Goal: Task Accomplishment & Management: Manage account settings

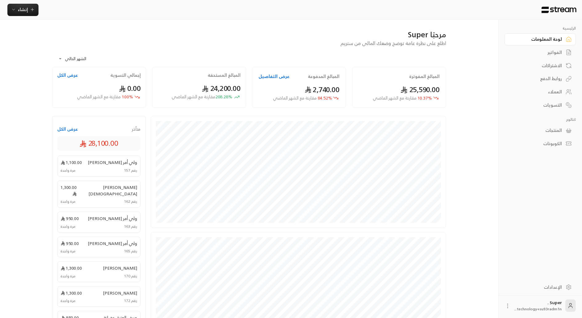
click at [545, 287] on div "الإعدادات" at bounding box center [537, 287] width 50 height 6
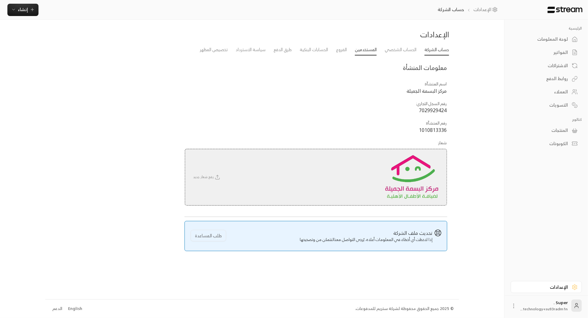
click at [360, 49] on link "المستخدمين" at bounding box center [366, 49] width 22 height 11
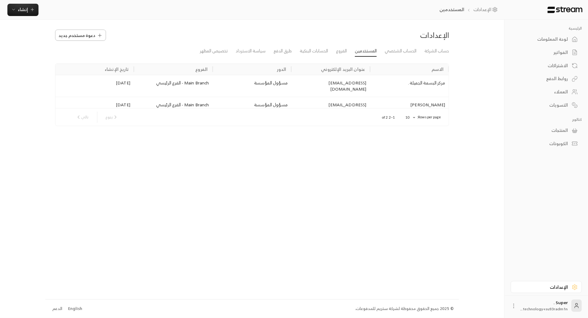
click at [67, 33] on span "دعوة مستخدم جديد" at bounding box center [77, 35] width 37 height 6
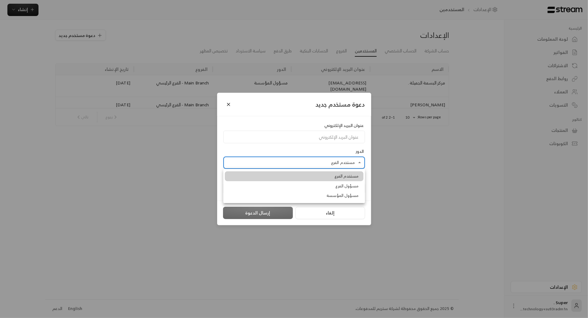
click at [291, 165] on body "الرئيسية لوحة المعلومات الفواتير الاشتراكات روابط الدفع العملاء التسويات كتالوج…" at bounding box center [294, 159] width 588 height 318
click at [311, 194] on li "مسؤول المؤسسة" at bounding box center [294, 196] width 139 height 10
type input "**********"
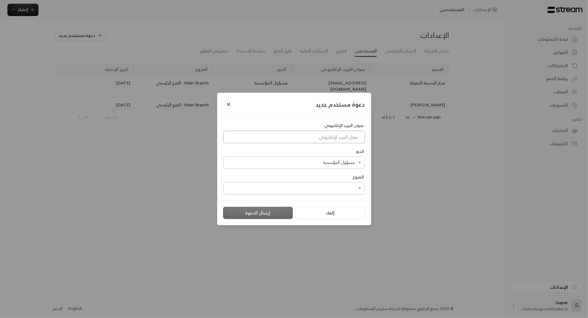
click at [322, 137] on input at bounding box center [294, 137] width 142 height 13
type input "[EMAIL_ADDRESS][DOMAIN_NAME]"
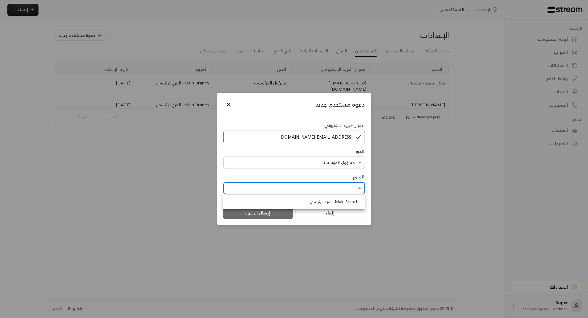
click at [344, 187] on body "الرئيسية لوحة المعلومات الفواتير الاشتراكات روابط الدفع العملاء التسويات كتالوج…" at bounding box center [294, 159] width 588 height 318
click at [347, 205] on span "Main Branch - الفرع الرئيسي" at bounding box center [333, 202] width 49 height 6
type input "**********"
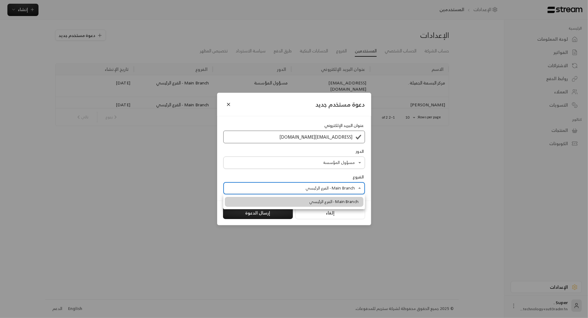
click at [254, 216] on div at bounding box center [294, 159] width 588 height 318
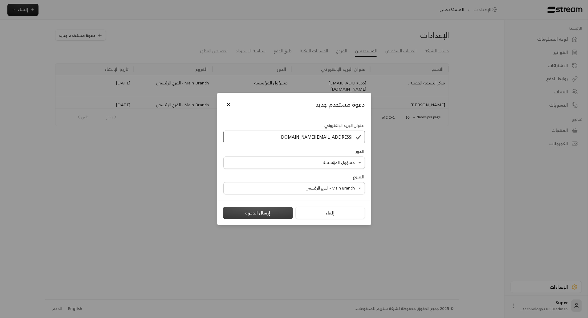
click at [259, 216] on button "إرسال الدعوة" at bounding box center [258, 213] width 70 height 12
click at [256, 213] on button "إرسال الدعوة" at bounding box center [258, 213] width 70 height 12
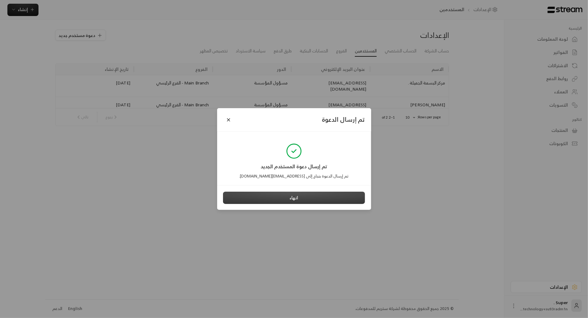
click at [270, 200] on button "انهاء" at bounding box center [294, 198] width 142 height 12
